Goal: Task Accomplishment & Management: Manage account settings

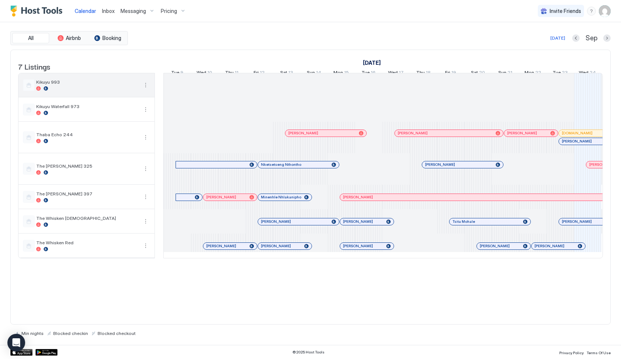
scroll to position [0, 411]
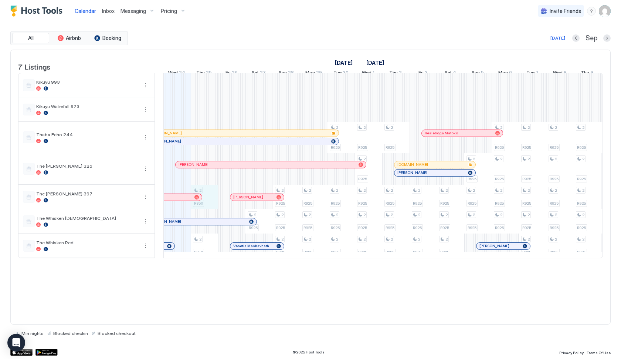
click at [213, 206] on div "2 R850 2 R850 2 R925 2 R925 2 R925 2 R925 2 R925 2 R925 2 R925 2 R925 2 R925 2 …" at bounding box center [519, 165] width 1532 height 184
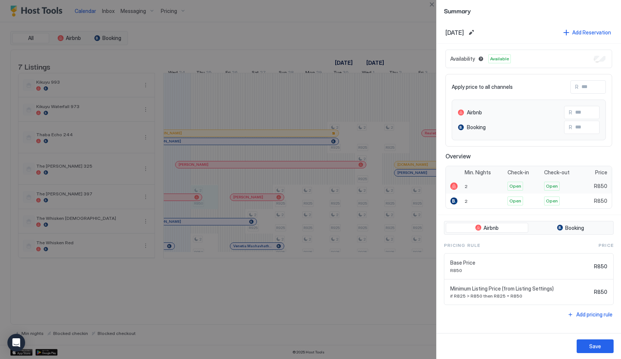
drag, startPoint x: 466, startPoint y: 188, endPoint x: 486, endPoint y: 188, distance: 20.0
click at [466, 188] on span "2" at bounding box center [466, 186] width 3 height 6
click at [486, 188] on div "2" at bounding box center [484, 186] width 43 height 15
click at [476, 35] on button "Edit date range" at bounding box center [471, 32] width 9 height 9
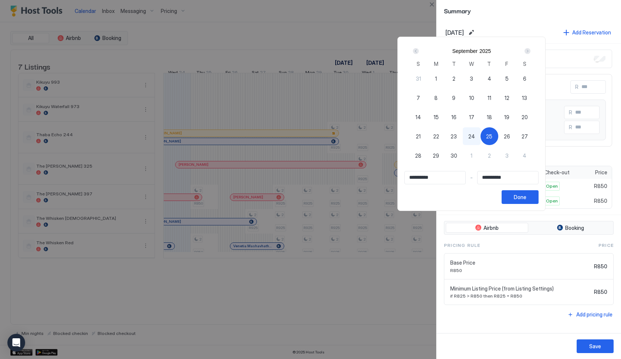
click at [498, 136] on div "25" at bounding box center [490, 136] width 18 height 18
click at [515, 21] on div at bounding box center [310, 179] width 621 height 359
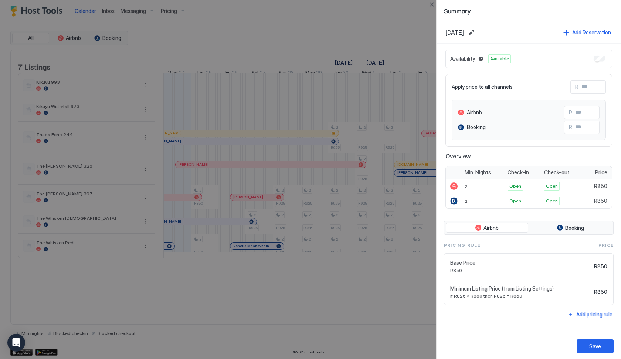
click at [406, 291] on div at bounding box center [310, 179] width 621 height 359
click at [433, 3] on button "Close" at bounding box center [431, 4] width 9 height 9
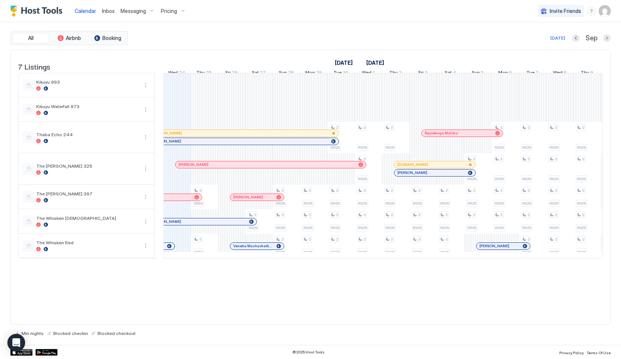
click at [181, 13] on div "Pricing" at bounding box center [173, 11] width 31 height 13
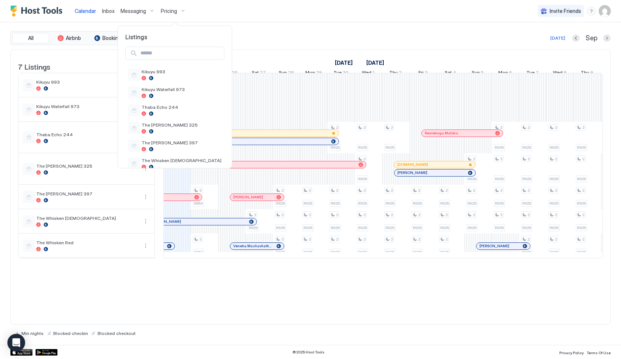
click at [240, 36] on div at bounding box center [310, 179] width 621 height 359
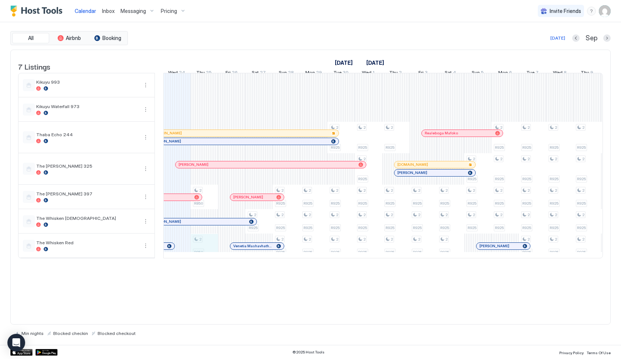
click at [206, 257] on div "2 R850 2 R850 2 R925 2 R925 2 R925 2 R925 2 R925 2 R925 2 R925 2 R925 2 R925 2 …" at bounding box center [519, 165] width 1532 height 184
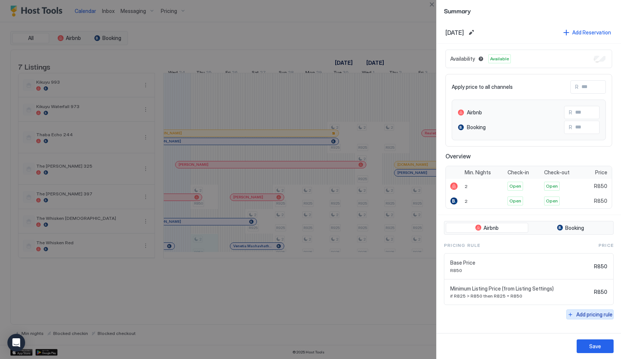
click at [603, 313] on div "Add pricing rule" at bounding box center [594, 314] width 36 height 8
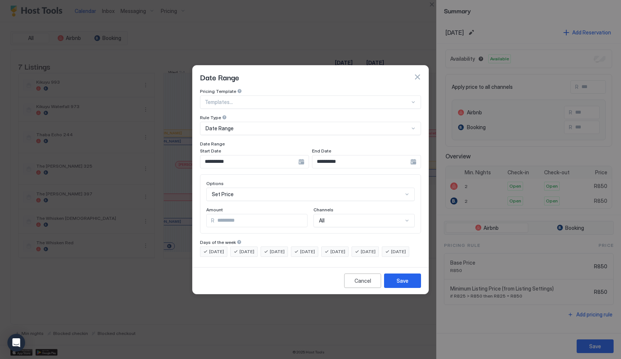
click at [235, 125] on div "Date Range" at bounding box center [308, 128] width 204 height 7
click at [198, 190] on div "**********" at bounding box center [311, 176] width 236 height 176
click at [229, 188] on div "Set Price" at bounding box center [310, 193] width 209 height 13
click at [199, 189] on div "**********" at bounding box center [311, 176] width 236 height 176
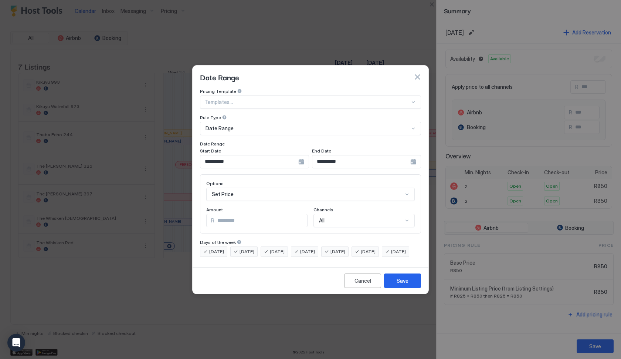
click at [410, 99] on div at bounding box center [413, 102] width 6 height 7
click at [381, 76] on div "Date Range" at bounding box center [311, 76] width 236 height 23
click at [417, 73] on button "button" at bounding box center [417, 76] width 7 height 7
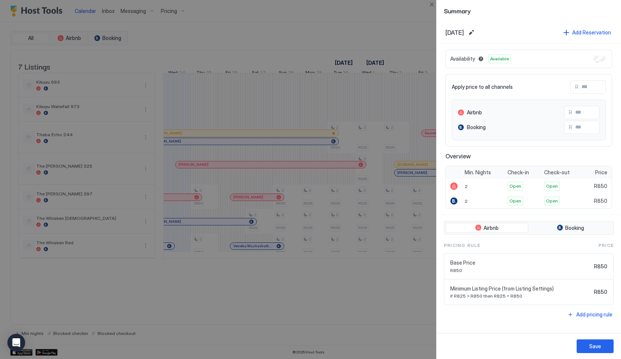
click at [519, 324] on div "[DATE] Add Reservation Availability Available Apply price to all channels R Air…" at bounding box center [529, 176] width 184 height 311
click at [579, 123] on input "Input Field" at bounding box center [601, 127] width 59 height 13
click at [550, 148] on div "Availability Available Apply price to all channels R Airbnb R Booking R Overvie…" at bounding box center [529, 129] width 167 height 159
click at [466, 203] on span "2" at bounding box center [466, 201] width 3 height 6
click at [468, 192] on div "2" at bounding box center [484, 186] width 43 height 15
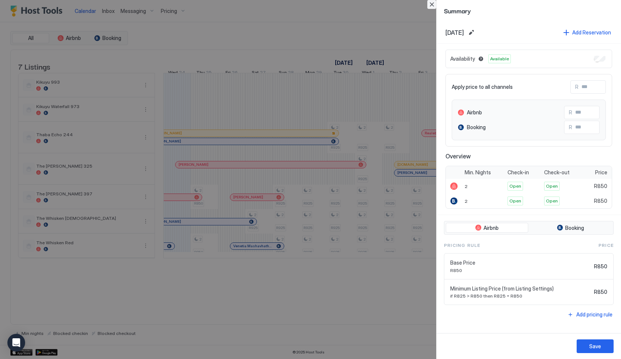
click at [428, 4] on button "Close" at bounding box center [431, 4] width 9 height 9
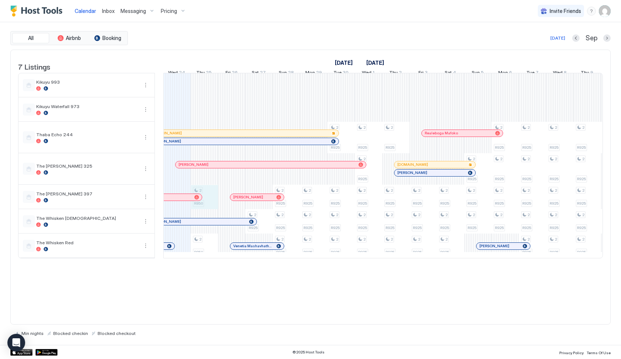
click at [209, 208] on div "2 R850 2 R850 2 R925 2 R925 2 R925 2 R925 2 R925 2 R925 2 R925 2 R925 2 R925 2 …" at bounding box center [519, 165] width 1532 height 184
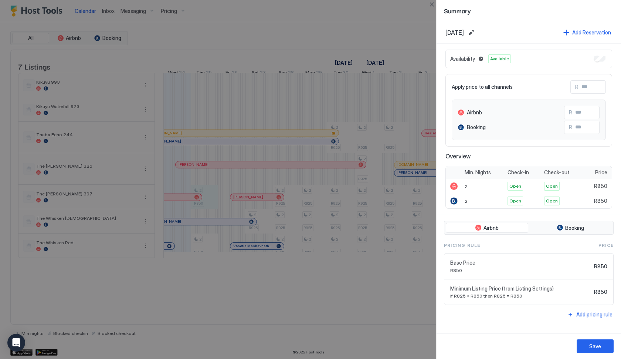
click at [396, 40] on div at bounding box center [310, 179] width 621 height 359
click at [432, 6] on button "Close" at bounding box center [431, 4] width 9 height 9
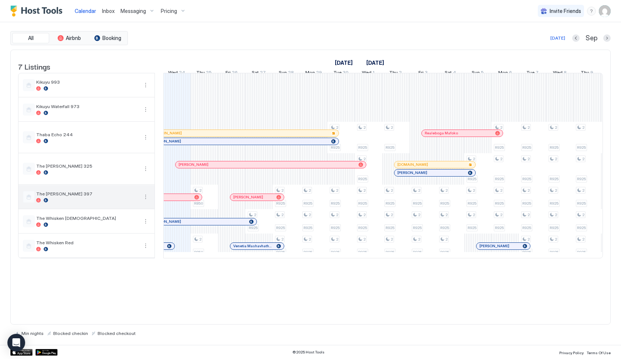
click at [148, 201] on button "More options" at bounding box center [145, 196] width 9 height 9
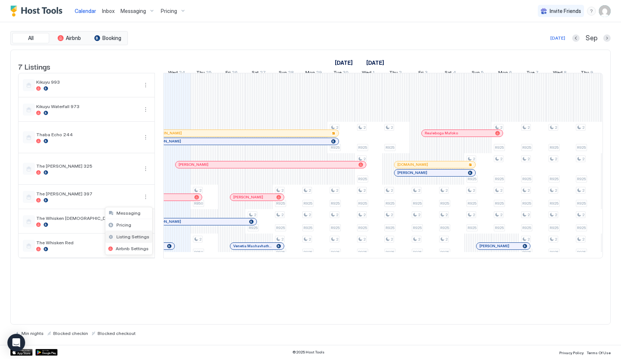
click at [136, 236] on span "Listing Settings" at bounding box center [132, 237] width 33 height 6
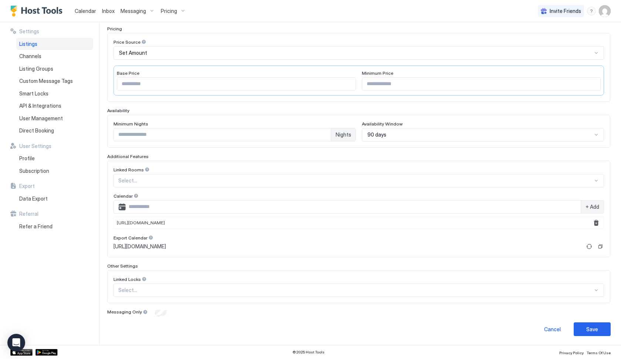
scroll to position [115, 0]
click at [91, 13] on span "Calendar" at bounding box center [85, 11] width 21 height 6
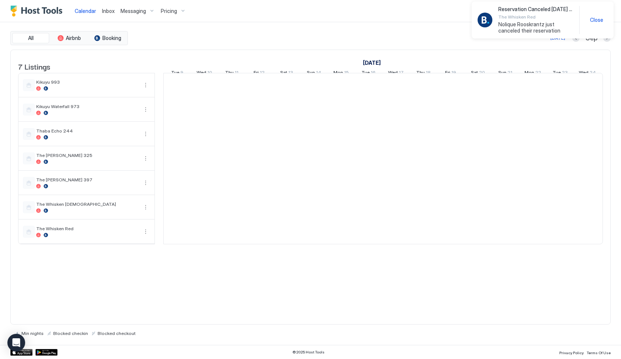
scroll to position [0, 411]
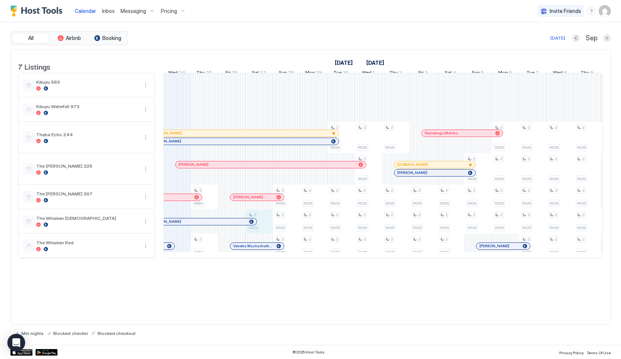
click at [267, 232] on div "2 R850 2 R850 2 R925 2 R925 2 R925 2 R925 2 R925 2 R925 2 R925 2 R925 2 R925 2 …" at bounding box center [519, 165] width 1532 height 184
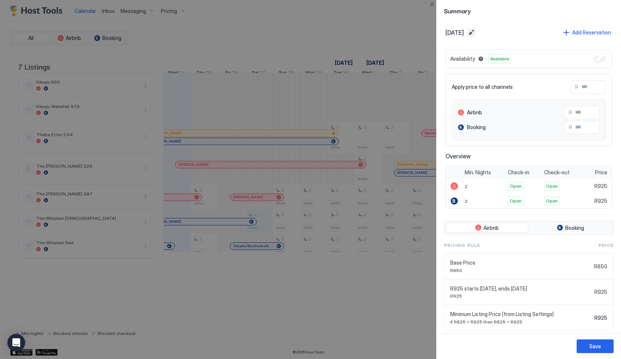
click at [476, 34] on button "Edit date range" at bounding box center [471, 32] width 9 height 9
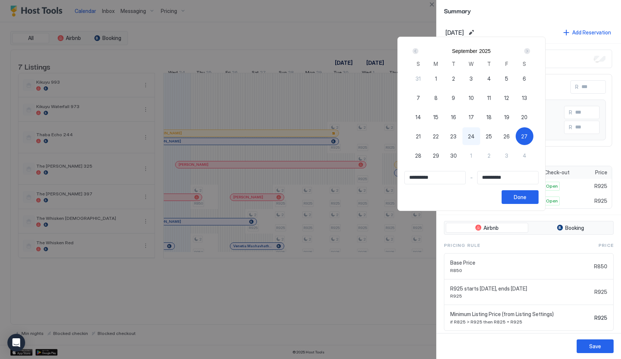
click at [524, 21] on div at bounding box center [310, 179] width 621 height 359
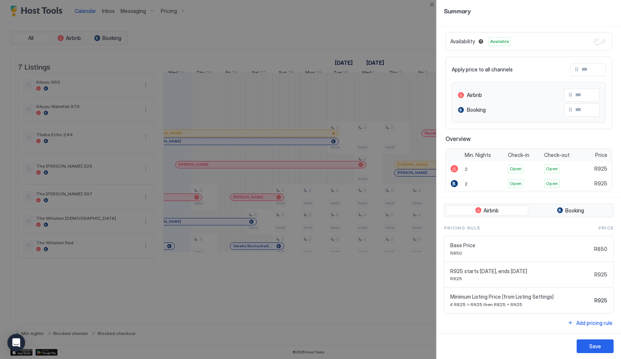
scroll to position [17, 0]
click at [589, 322] on div "Add pricing rule" at bounding box center [594, 323] width 36 height 8
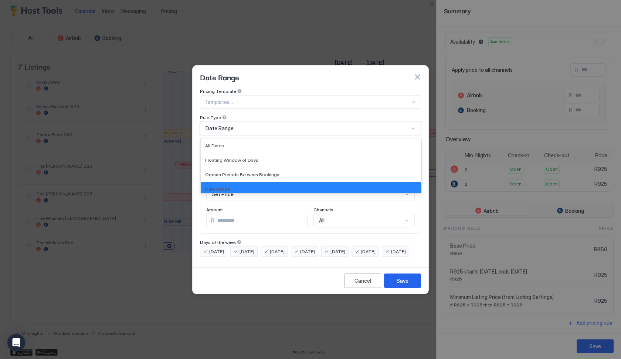
click at [243, 125] on div "Date Range" at bounding box center [308, 128] width 204 height 7
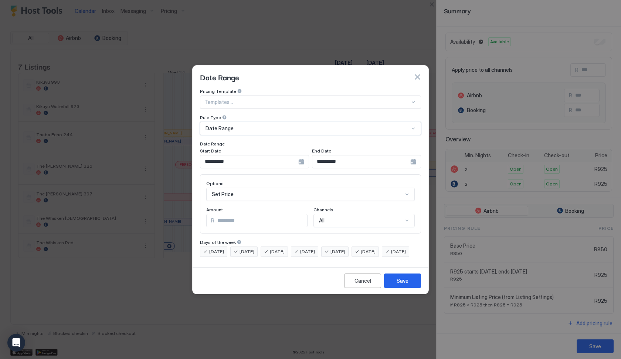
click at [243, 125] on div "Date Range" at bounding box center [308, 128] width 204 height 7
click at [238, 99] on div at bounding box center [307, 102] width 205 height 7
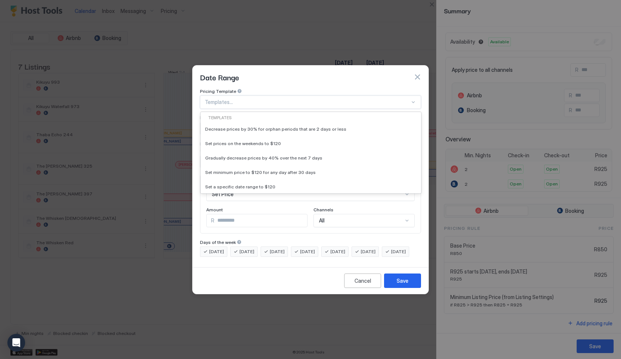
scroll to position [0, 0]
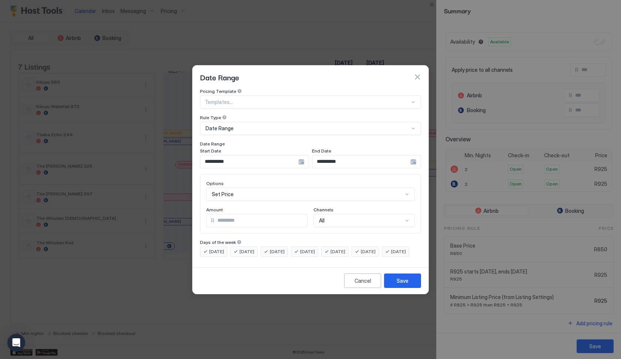
click at [196, 157] on div "**********" at bounding box center [311, 176] width 236 height 176
click at [260, 193] on div "Set Price" at bounding box center [310, 193] width 209 height 13
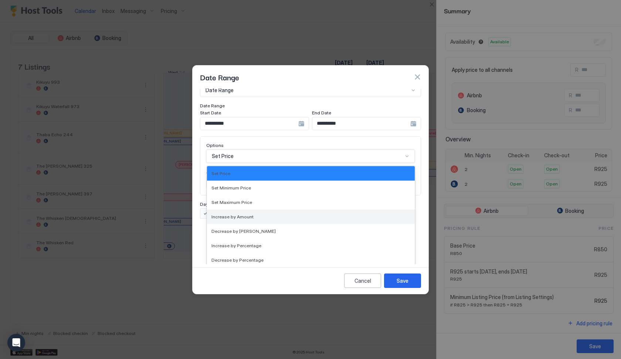
scroll to position [134, 0]
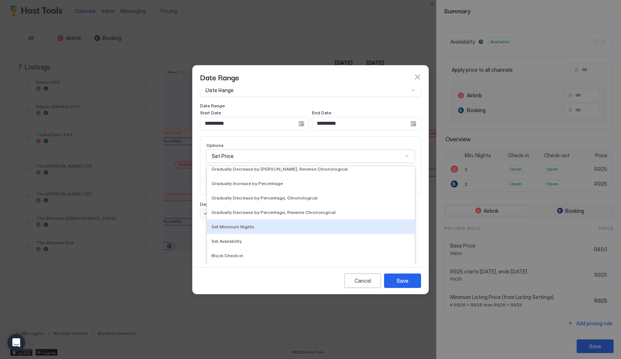
click at [228, 223] on div "Set Minimum Nights" at bounding box center [311, 226] width 208 height 14
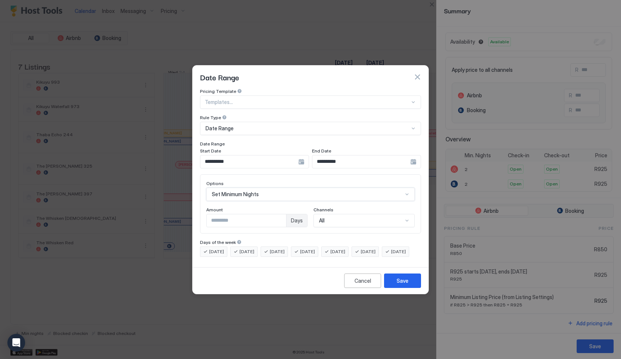
scroll to position [0, 0]
click at [259, 189] on div "option Set Minimum Nights, selected. Set Minimum Nights selected, 14 of 17. 17 …" at bounding box center [310, 193] width 209 height 13
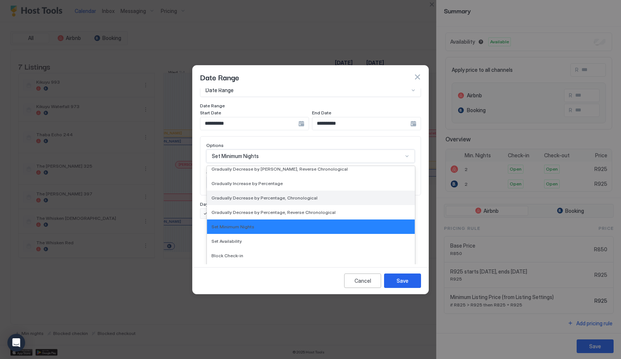
scroll to position [134, 0]
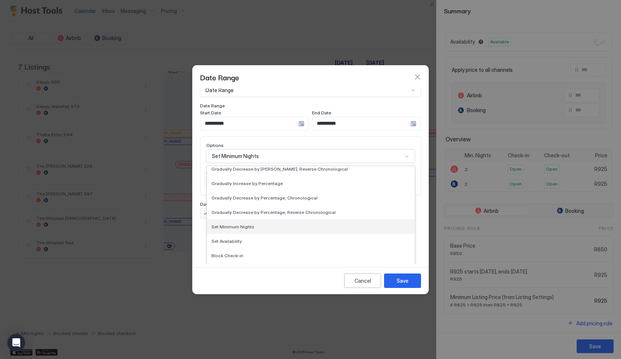
click at [235, 225] on div "Set Minimum Nights" at bounding box center [311, 226] width 208 height 14
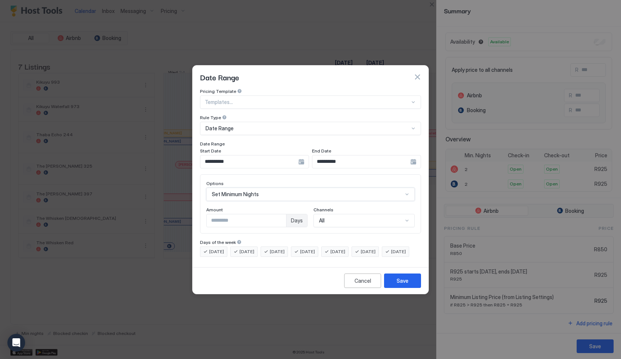
click at [252, 216] on input "*" at bounding box center [246, 220] width 79 height 13
type input "*"
type input "****"
click at [377, 221] on div "Options Set Minimum Nights Amount **** Days Channels All" at bounding box center [310, 203] width 221 height 59
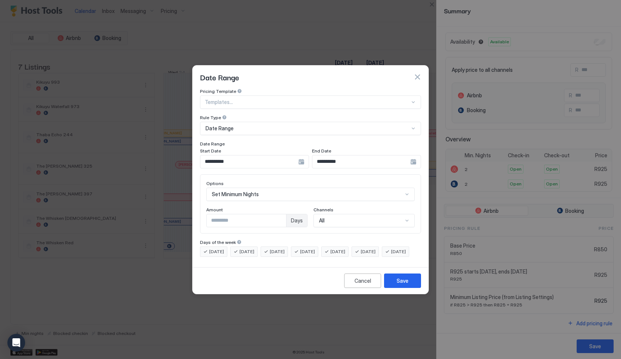
click at [371, 217] on div "All" at bounding box center [364, 220] width 101 height 13
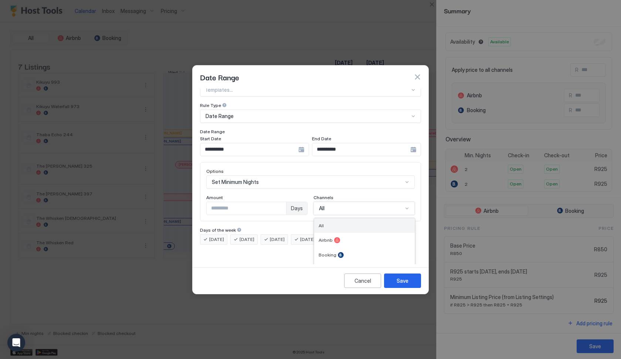
click at [342, 223] on div "All" at bounding box center [365, 226] width 92 height 6
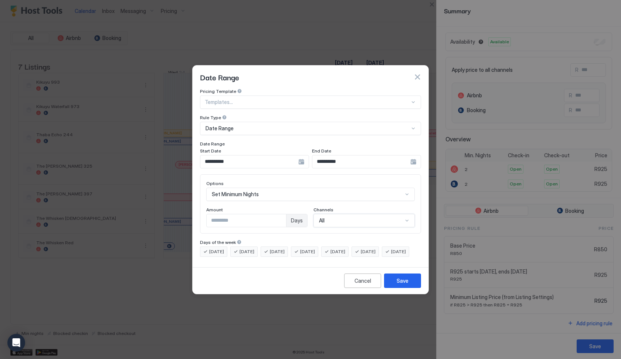
scroll to position [0, 0]
click at [249, 187] on div "Set Minimum Nights selected, 14 of 17. 17 results available. Use Up and Down to…" at bounding box center [310, 193] width 209 height 13
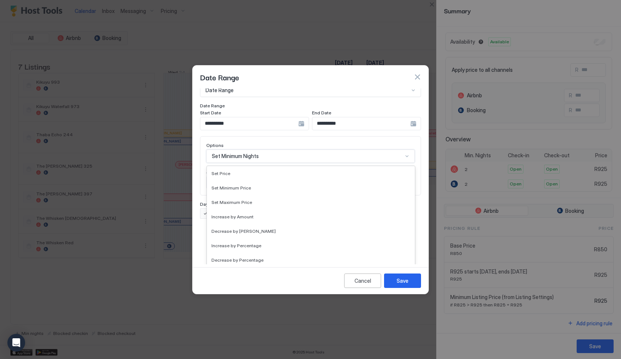
scroll to position [96, 0]
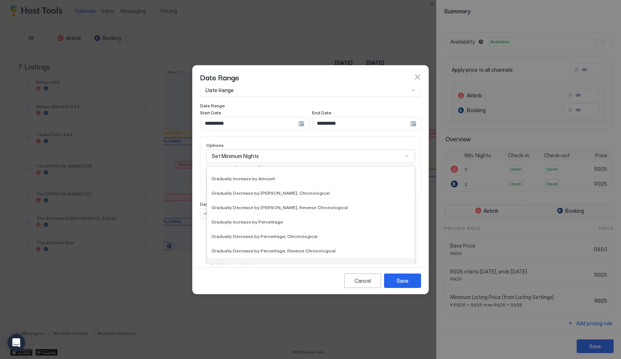
click at [253, 262] on div "Set Minimum Nights" at bounding box center [310, 265] width 199 height 6
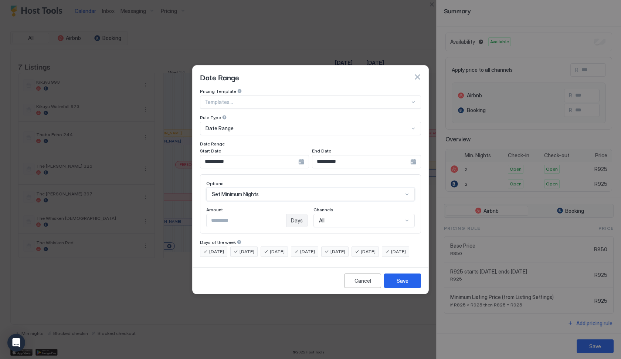
scroll to position [0, 0]
click at [418, 73] on button "button" at bounding box center [417, 76] width 7 height 7
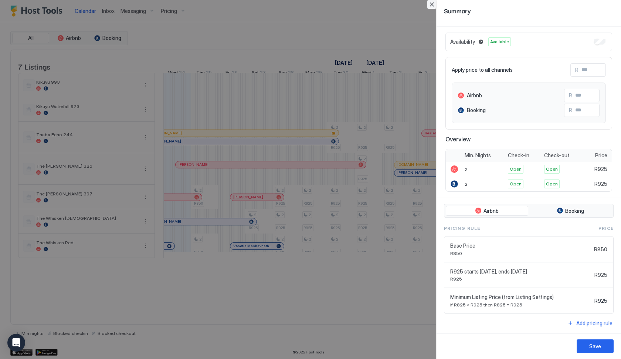
click at [434, 7] on button "Close" at bounding box center [431, 4] width 9 height 9
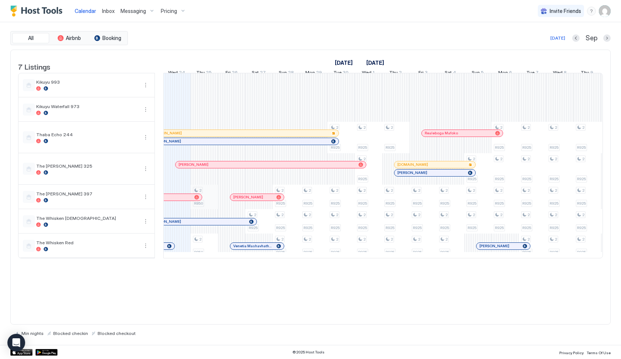
click at [212, 203] on div "2 R850 2 R850 2 R925 2 R925 2 R925 2 R925 2 R925 2 R925 2 R925 2 R925 2 R925 2 …" at bounding box center [519, 165] width 1532 height 184
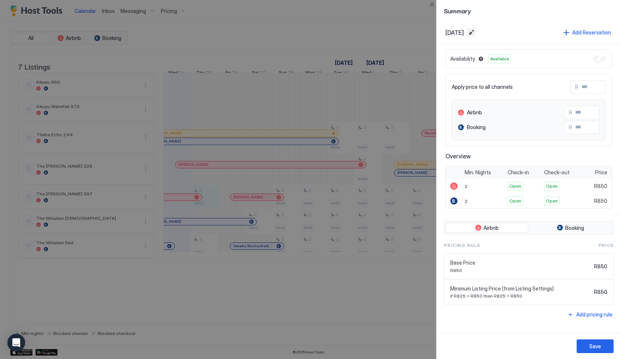
click at [476, 34] on button "Edit date range" at bounding box center [471, 32] width 9 height 9
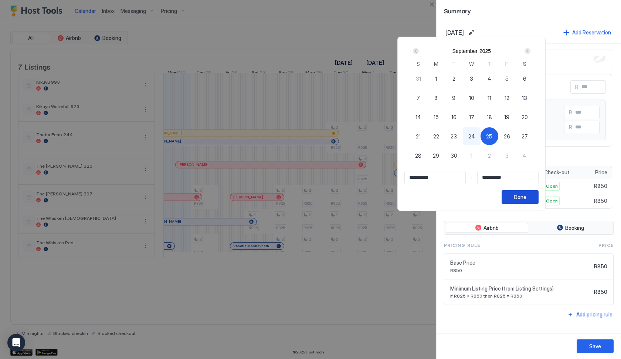
click at [526, 195] on div "Done" at bounding box center [520, 197] width 13 height 8
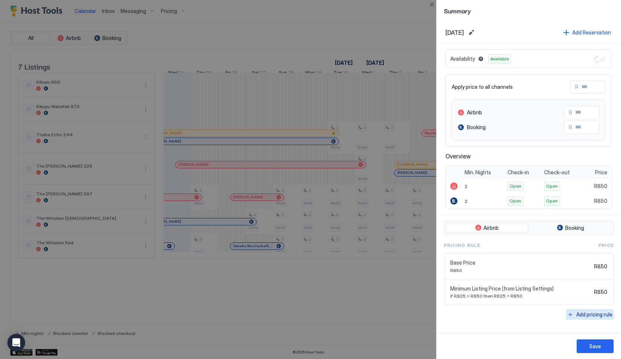
click at [577, 311] on div "Add pricing rule" at bounding box center [594, 314] width 36 height 8
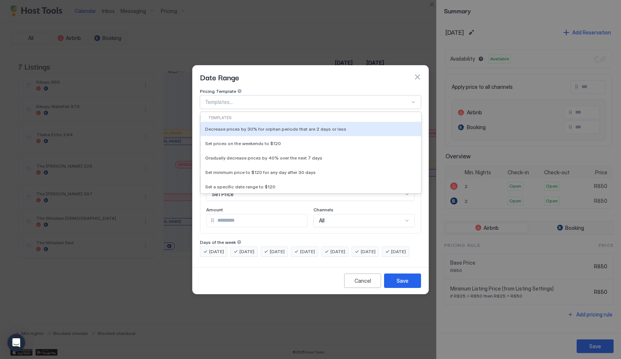
click at [254, 99] on div at bounding box center [307, 102] width 205 height 7
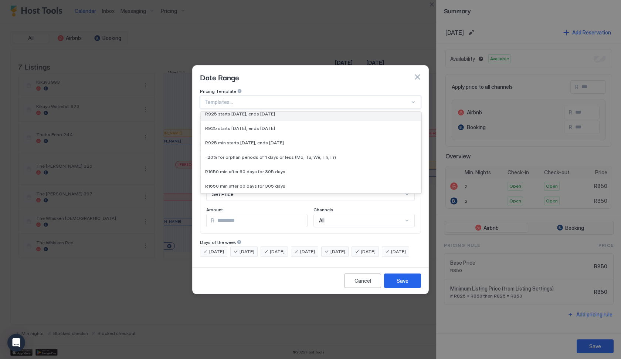
scroll to position [189, 0]
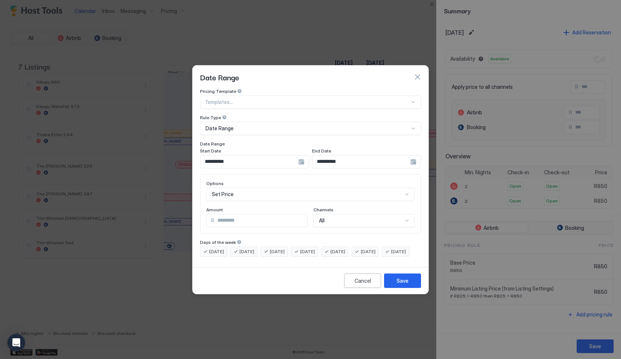
click at [199, 201] on div "**********" at bounding box center [311, 176] width 236 height 176
click at [243, 125] on div "Date Range" at bounding box center [308, 128] width 204 height 7
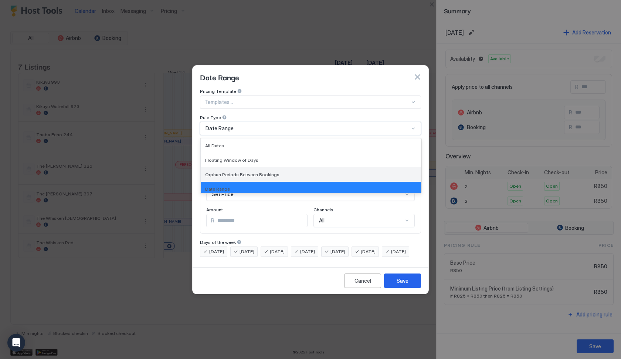
scroll to position [0, 0]
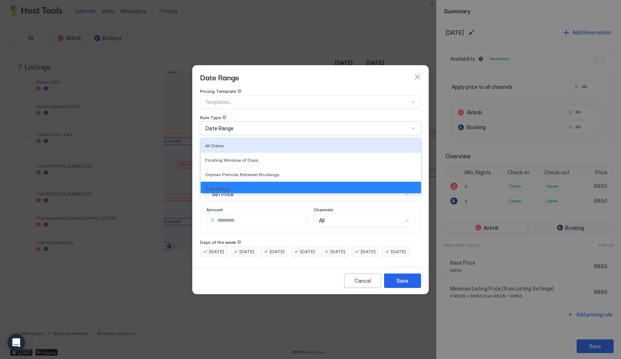
click at [389, 115] on div "Rule Type" at bounding box center [310, 118] width 221 height 7
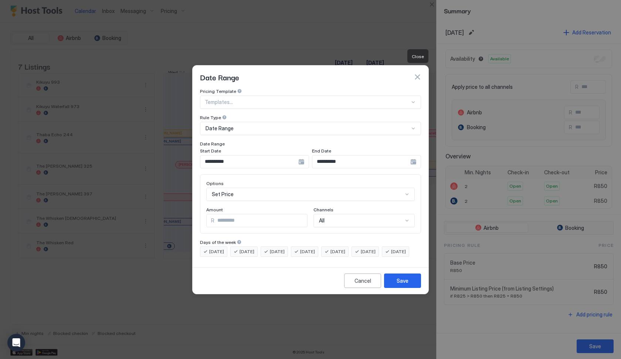
click at [419, 73] on button "button" at bounding box center [417, 76] width 7 height 7
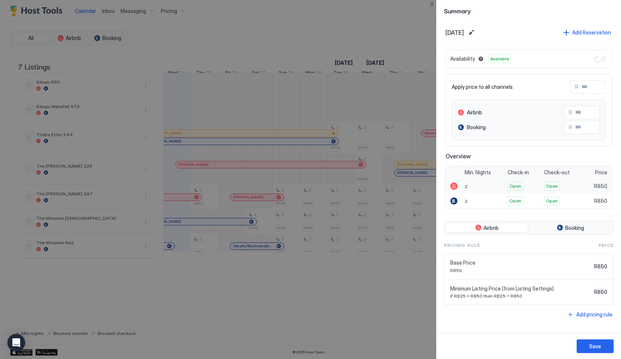
click at [461, 186] on div at bounding box center [454, 186] width 17 height 15
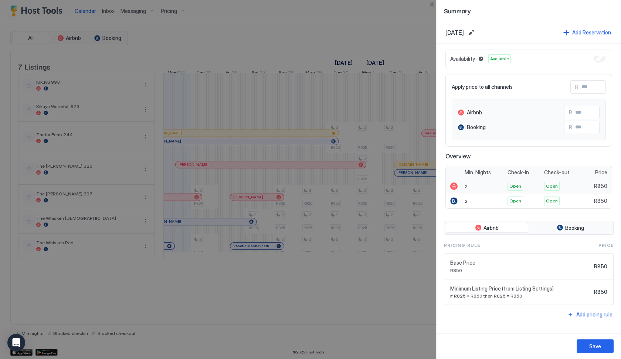
click at [463, 188] on div "2" at bounding box center [484, 186] width 43 height 15
click at [432, 6] on button "Close" at bounding box center [431, 4] width 9 height 9
